Goal: Information Seeking & Learning: Learn about a topic

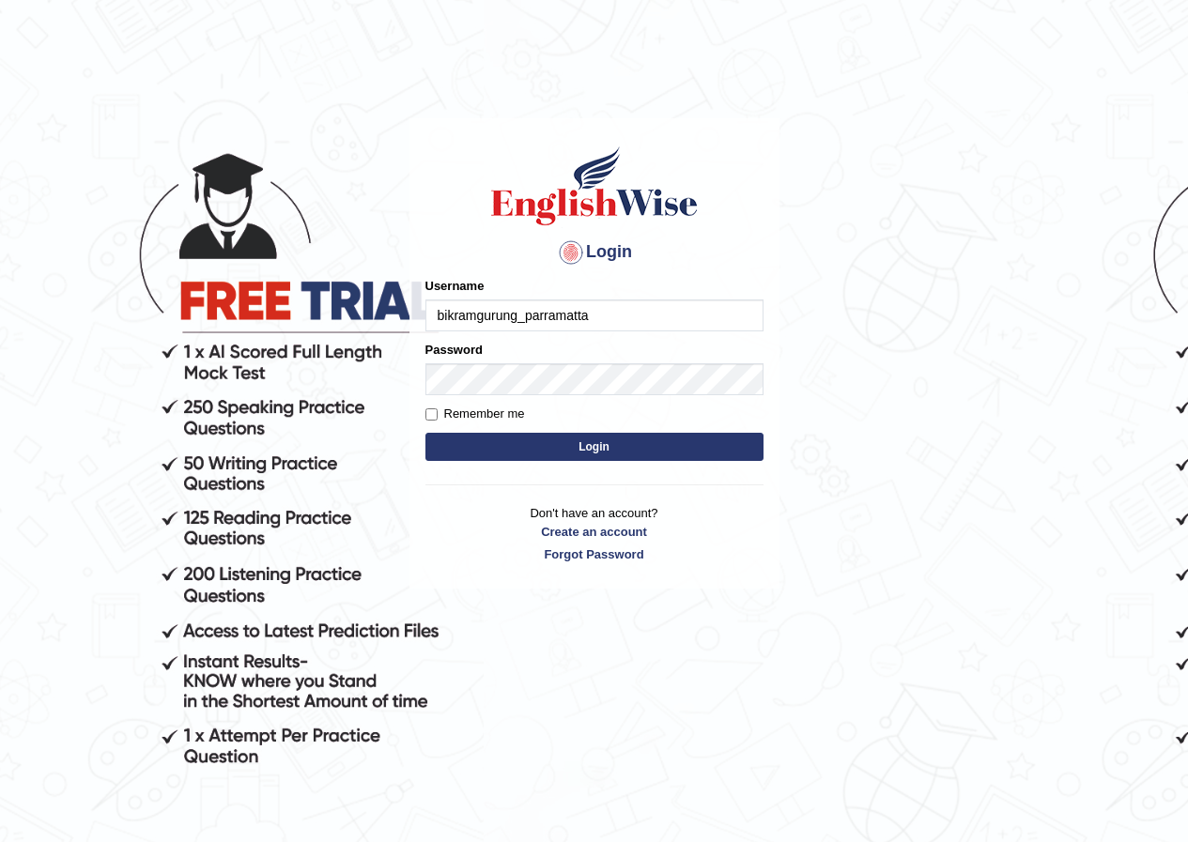
type input "bikramgurung_parramatta"
click at [593, 443] on button "Login" at bounding box center [594, 447] width 338 height 28
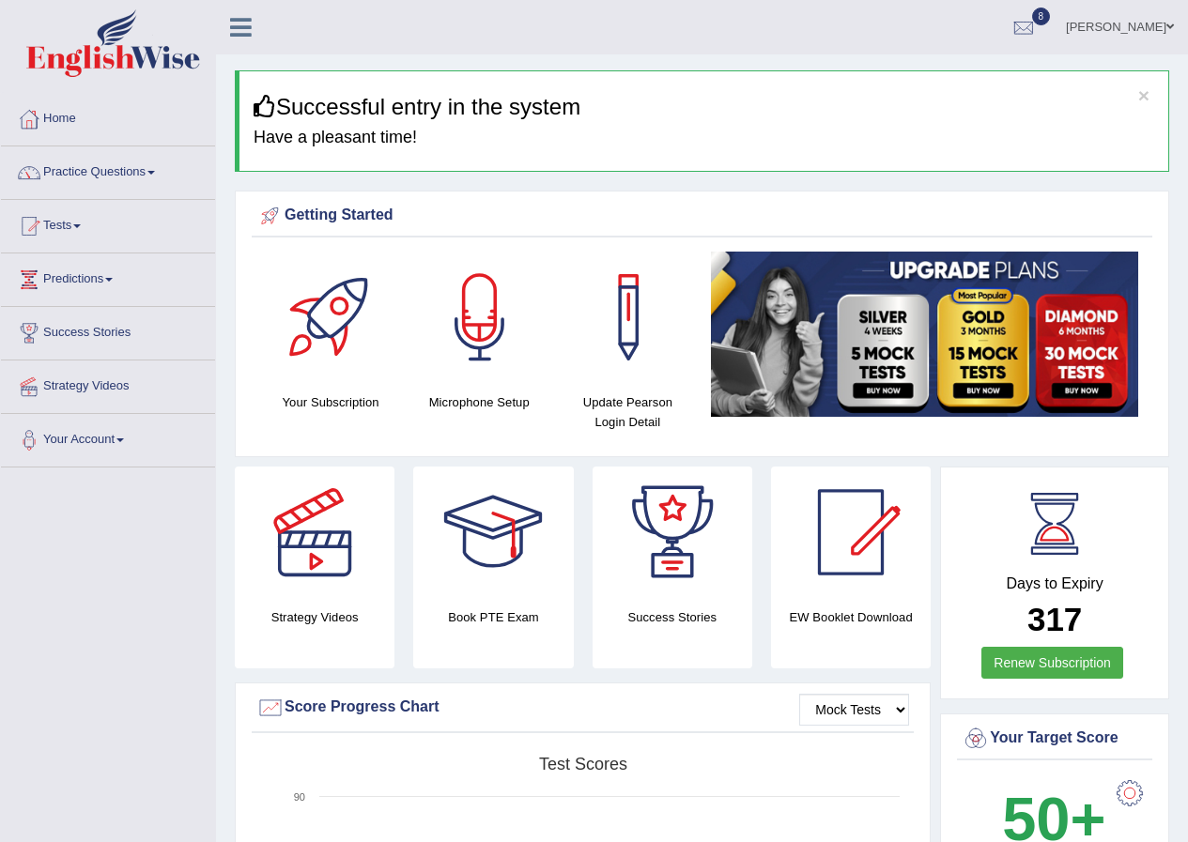
click at [155, 172] on span at bounding box center [151, 173] width 8 height 4
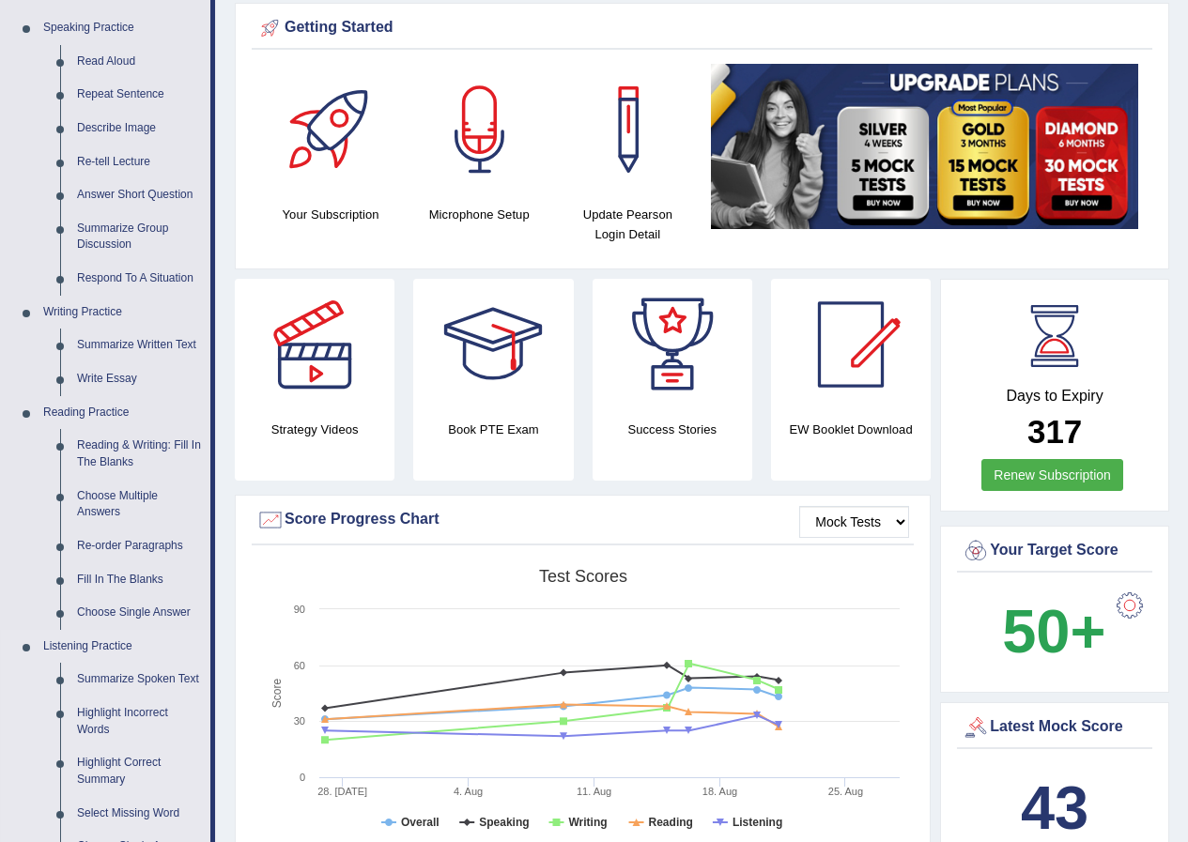
scroll to position [563, 0]
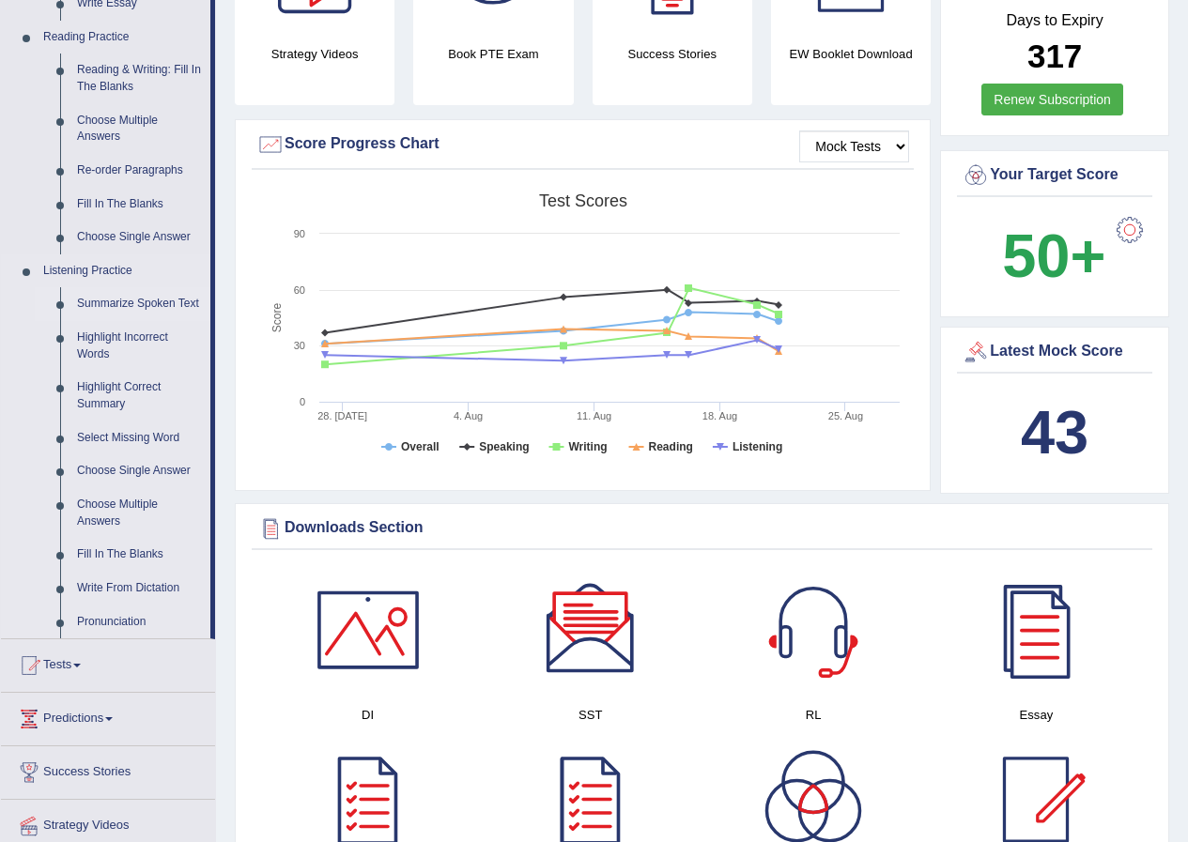
click at [153, 304] on link "Summarize Spoken Text" at bounding box center [140, 304] width 142 height 34
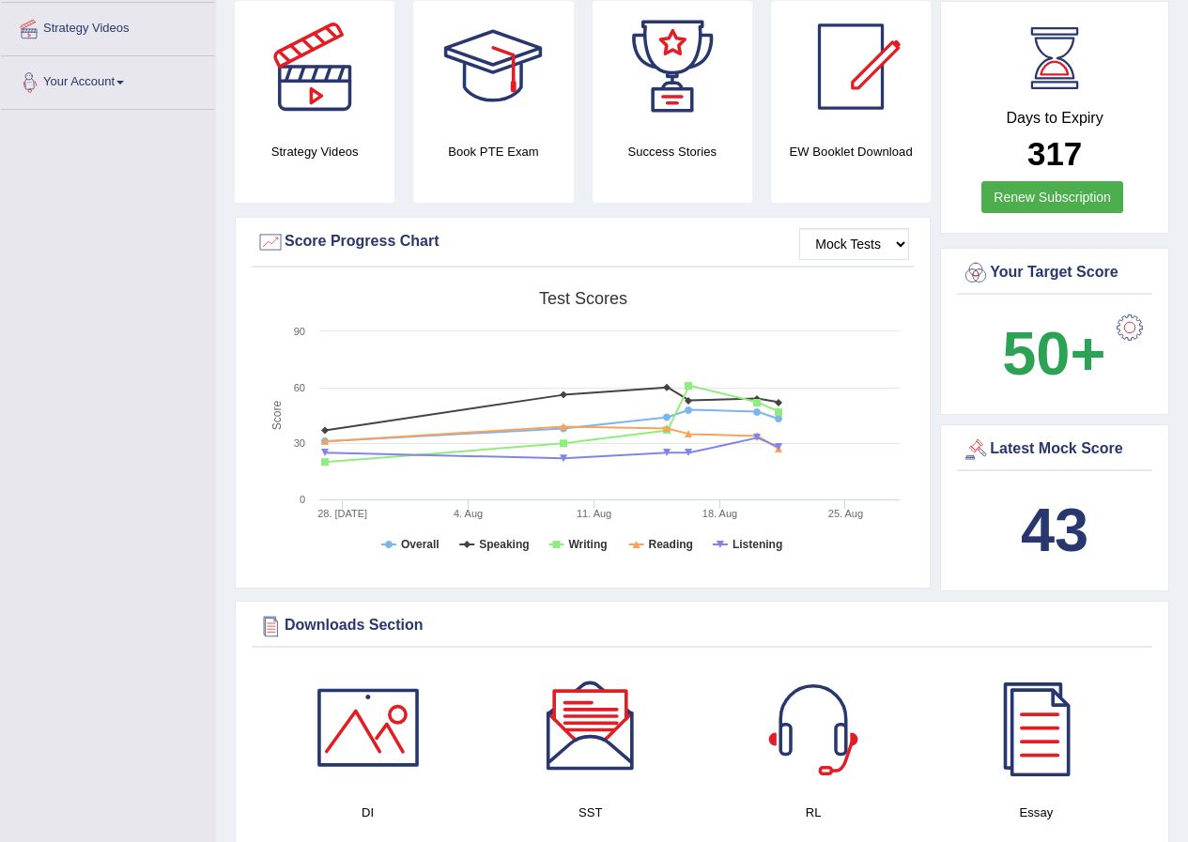
scroll to position [689, 0]
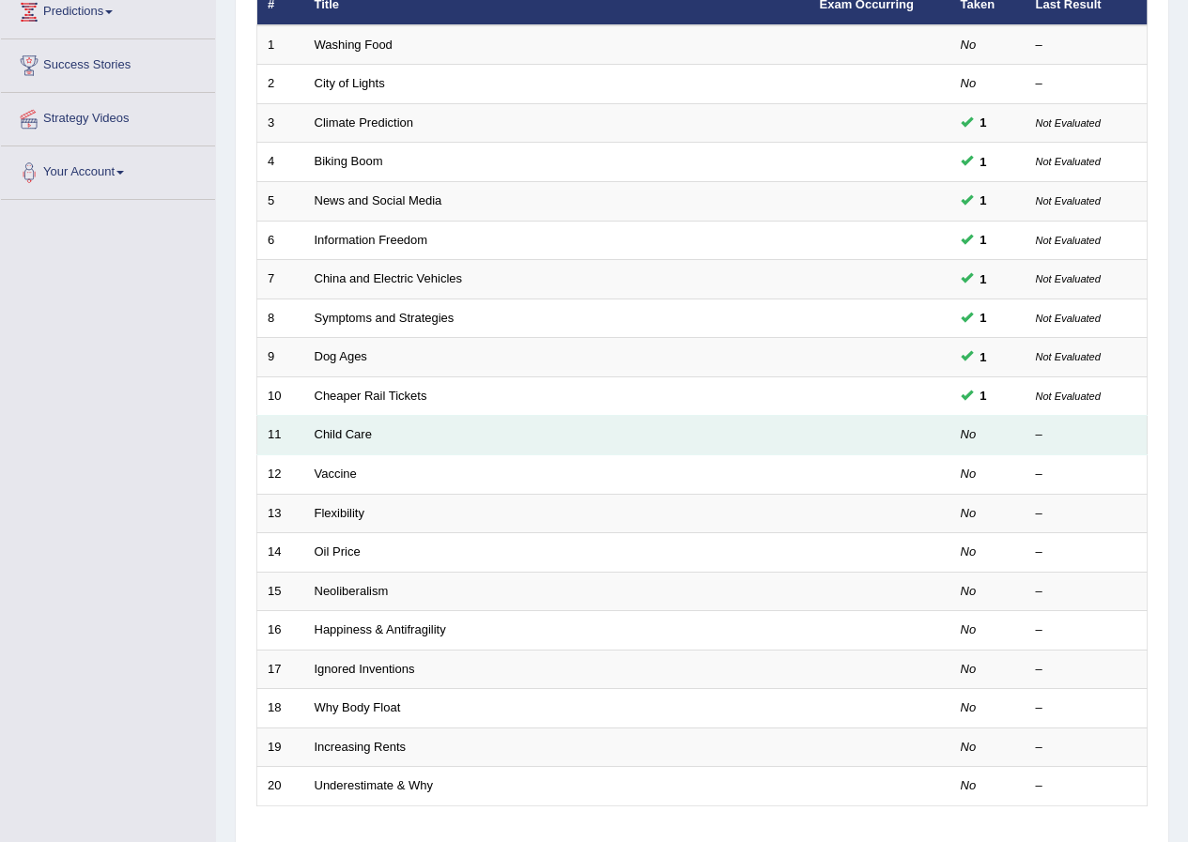
scroll to position [282, 0]
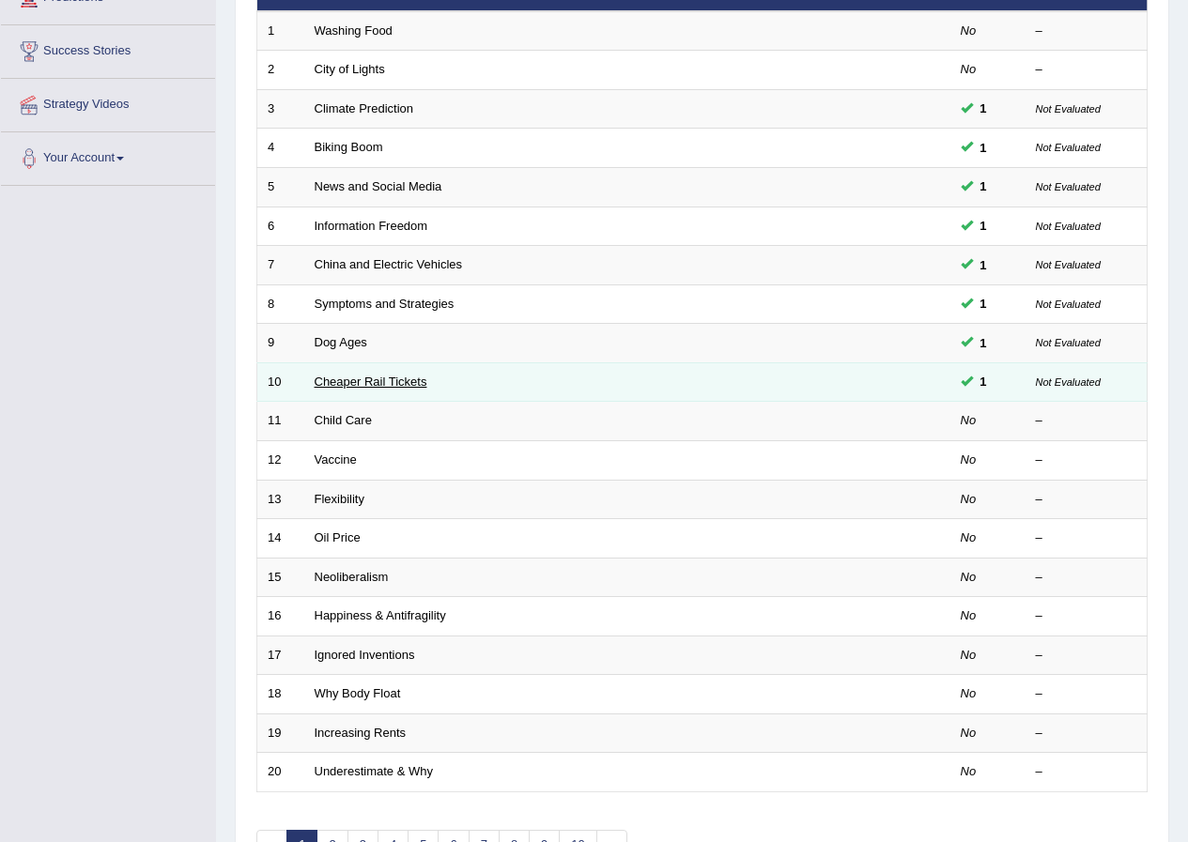
click at [357, 379] on link "Cheaper Rail Tickets" at bounding box center [371, 382] width 113 height 14
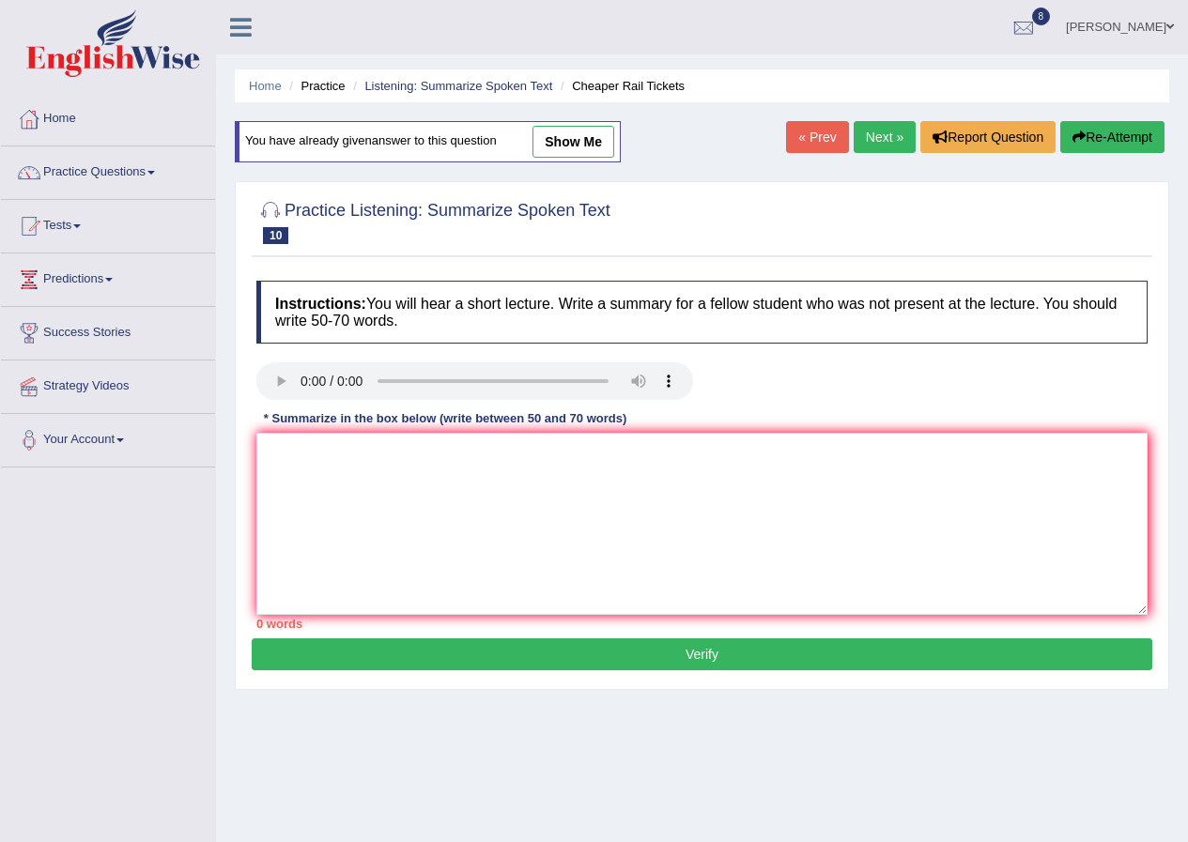
click at [587, 132] on link "show me" at bounding box center [574, 142] width 82 height 32
type textarea "The speaker provided a comprehensive overview of rail tickets, highlighting sev…"
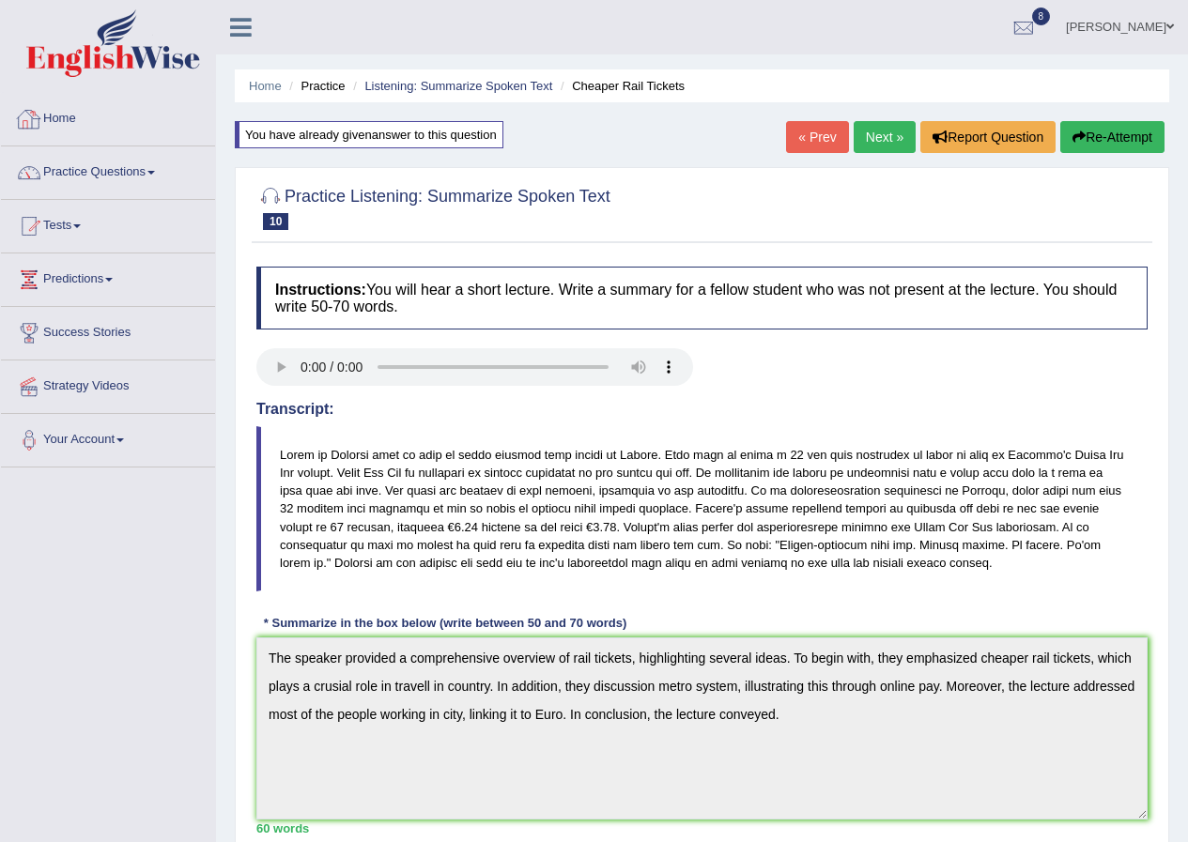
drag, startPoint x: 60, startPoint y: 121, endPoint x: 63, endPoint y: 106, distance: 15.3
click at [63, 121] on link "Home" at bounding box center [108, 116] width 214 height 47
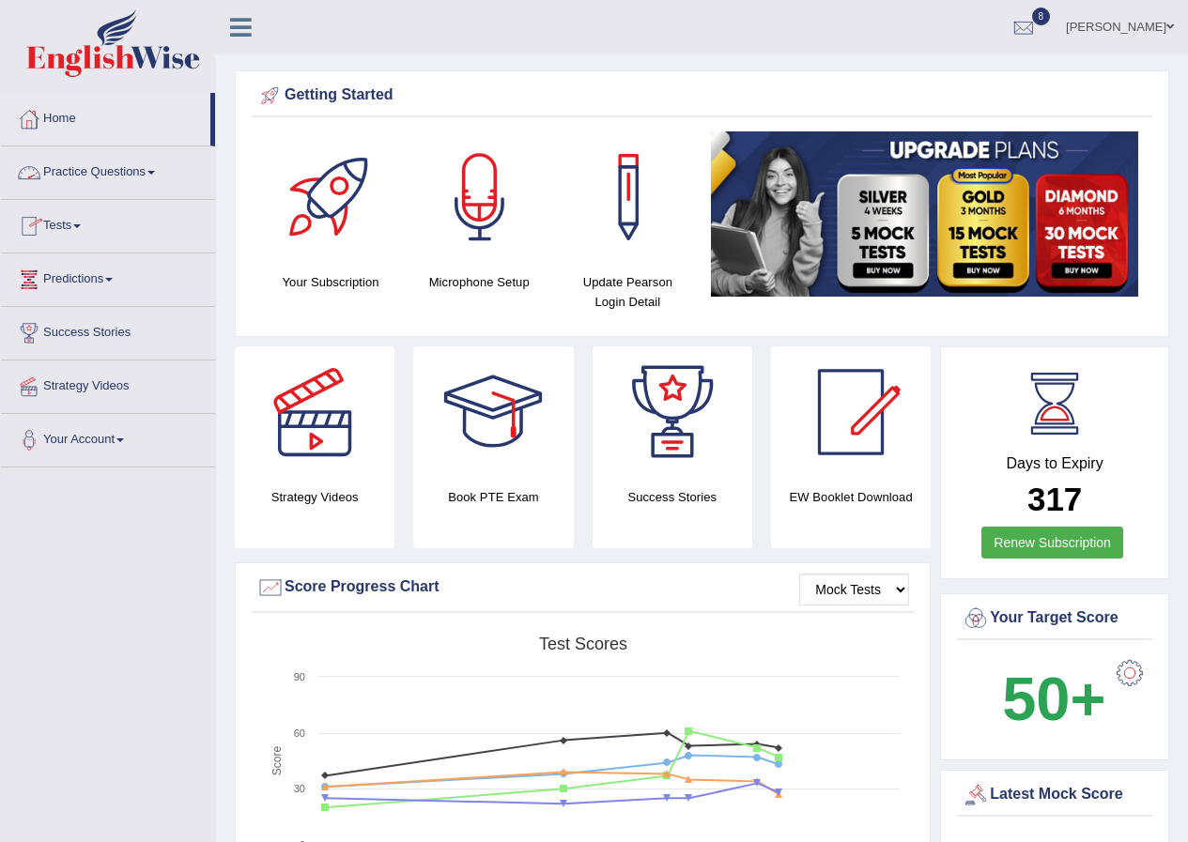
click at [155, 174] on span at bounding box center [151, 173] width 8 height 4
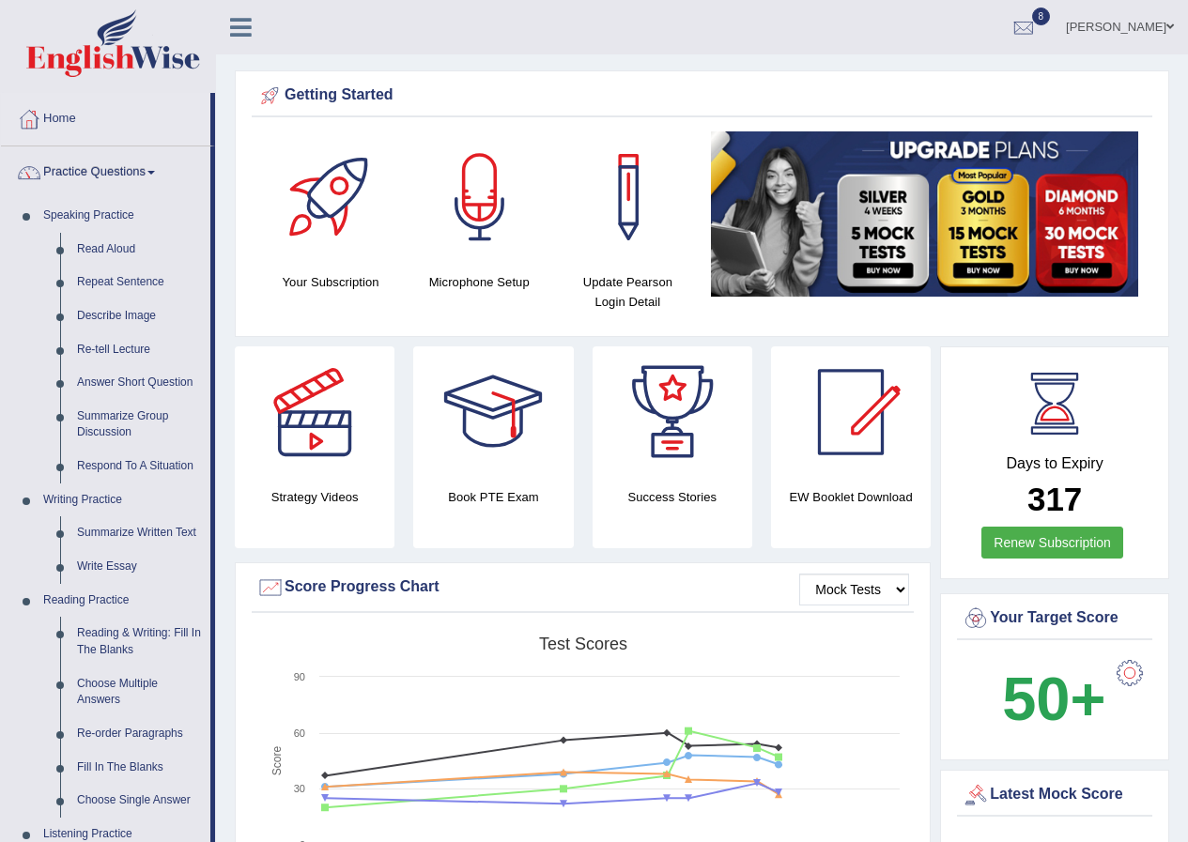
scroll to position [736, 0]
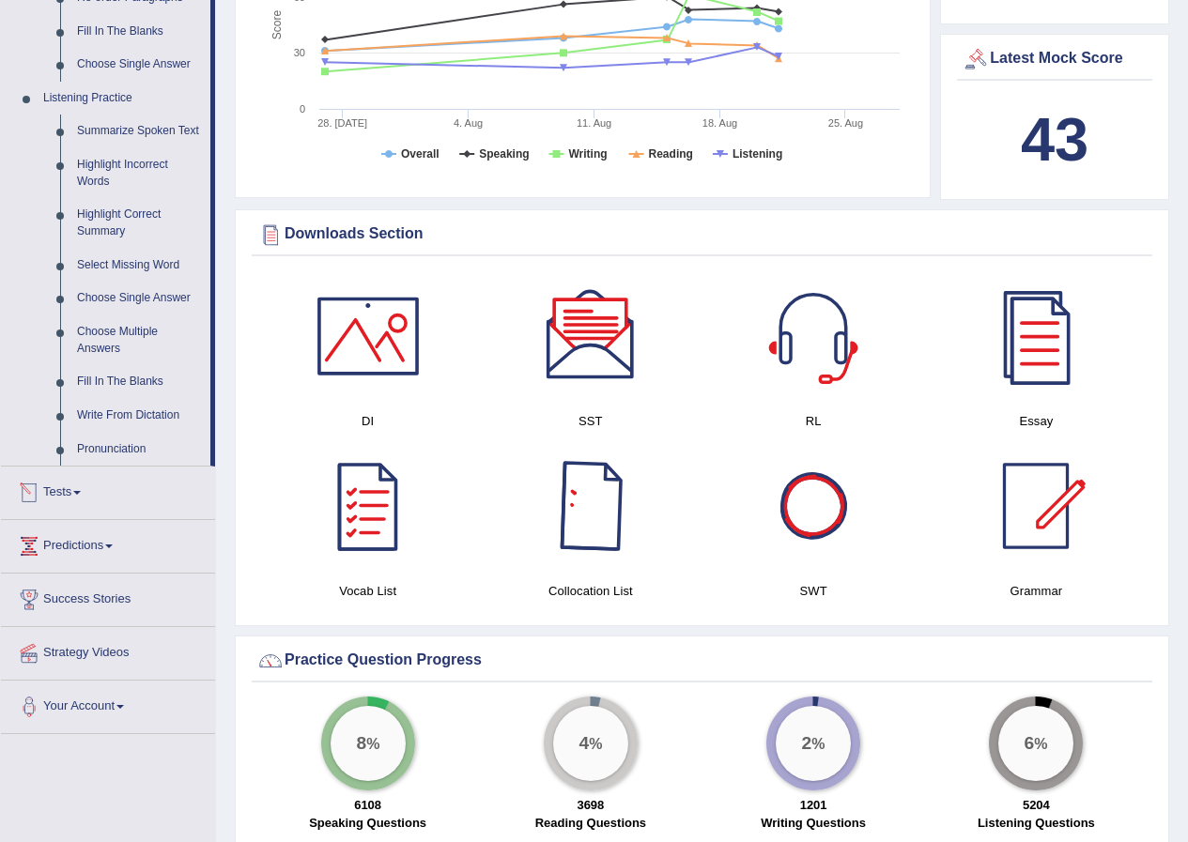
click at [710, 409] on div "RL" at bounding box center [813, 355] width 223 height 170
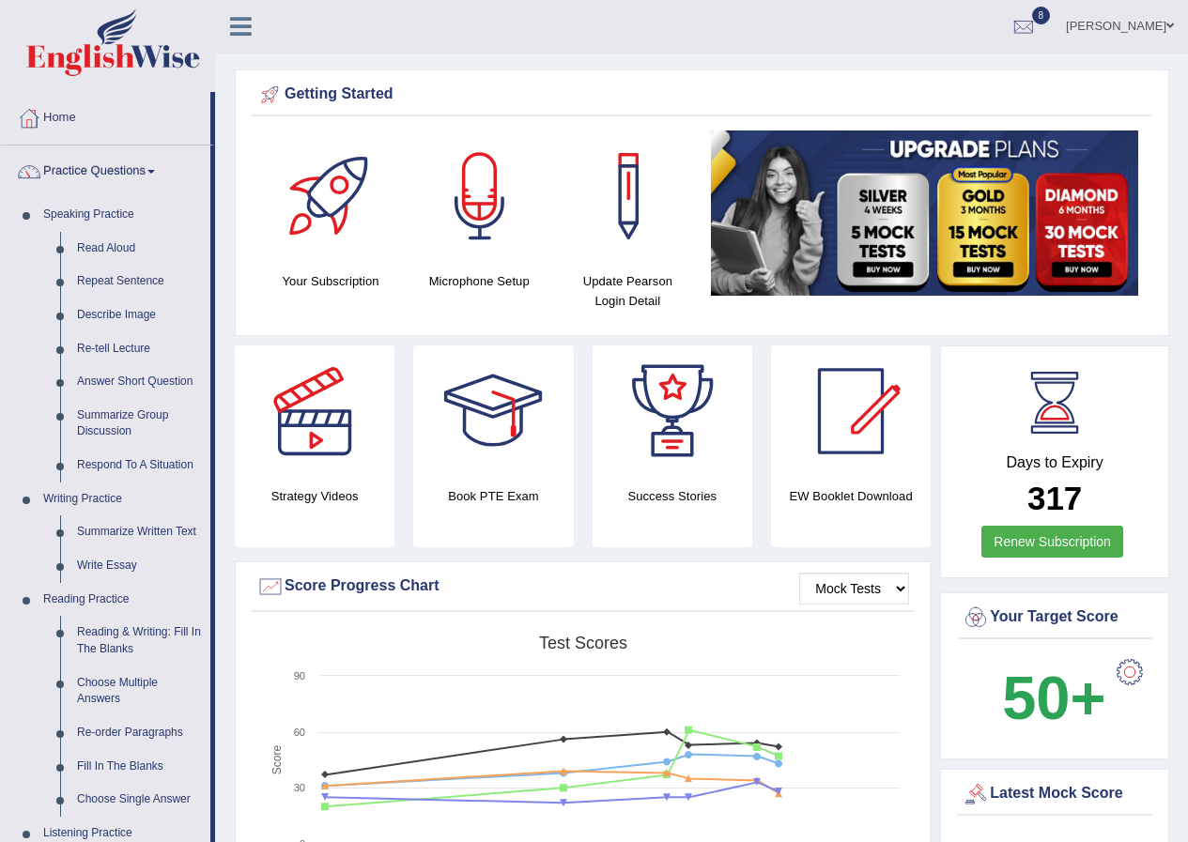
scroll to position [0, 0]
